Goal: Information Seeking & Learning: Check status

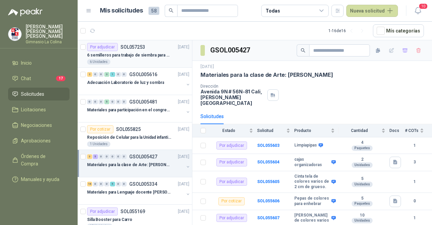
click at [142, 49] on p "SOL057253" at bounding box center [133, 47] width 25 height 5
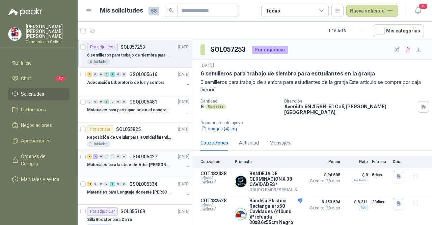
click at [150, 163] on p "Materiales para la clase de Arte: [PERSON_NAME]" at bounding box center [129, 164] width 84 height 6
